Goal: Transaction & Acquisition: Purchase product/service

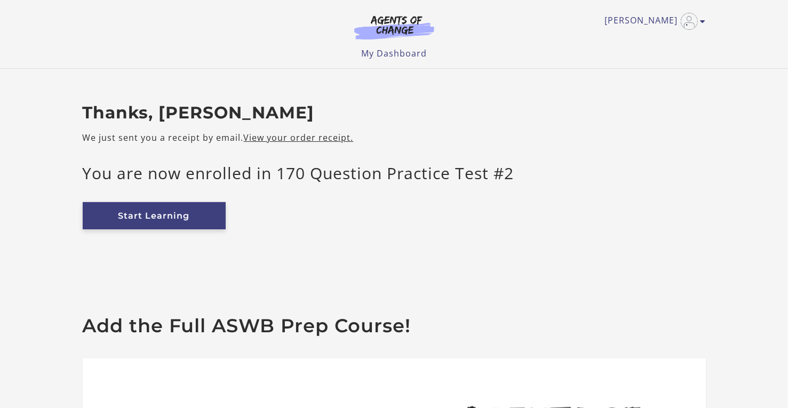
click at [179, 218] on link "Start Learning" at bounding box center [154, 215] width 143 height 27
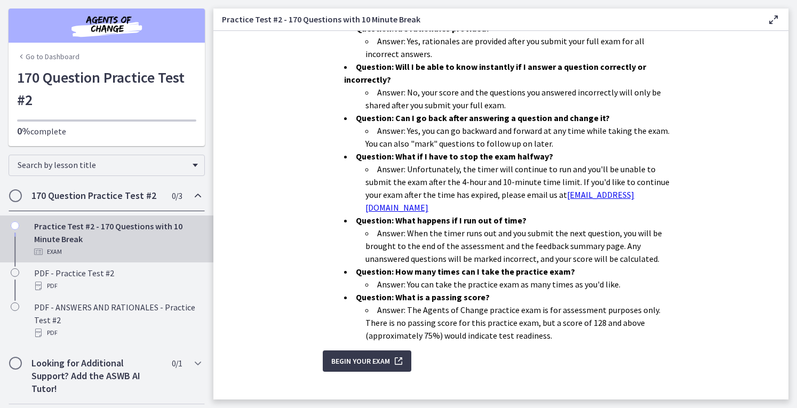
scroll to position [313, 0]
